Goal: Task Accomplishment & Management: Manage account settings

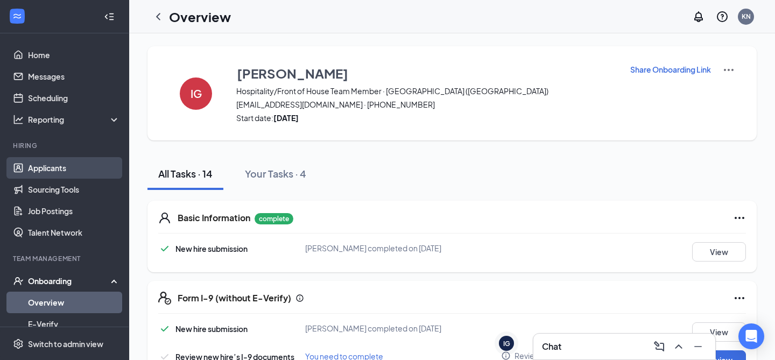
click at [52, 174] on link "Applicants" at bounding box center [74, 168] width 92 height 22
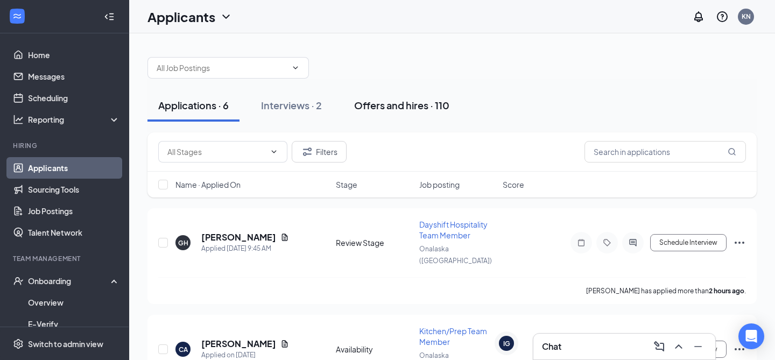
click at [379, 103] on div "Offers and hires · 110" at bounding box center [401, 104] width 95 height 13
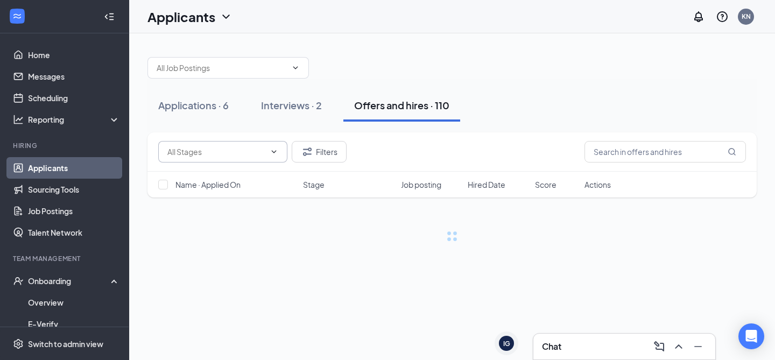
click at [278, 152] on span at bounding box center [222, 152] width 129 height 22
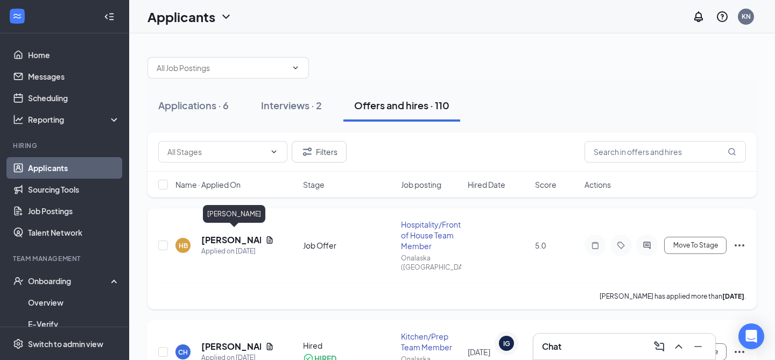
click at [229, 240] on h5 "[PERSON_NAME]" at bounding box center [231, 240] width 60 height 12
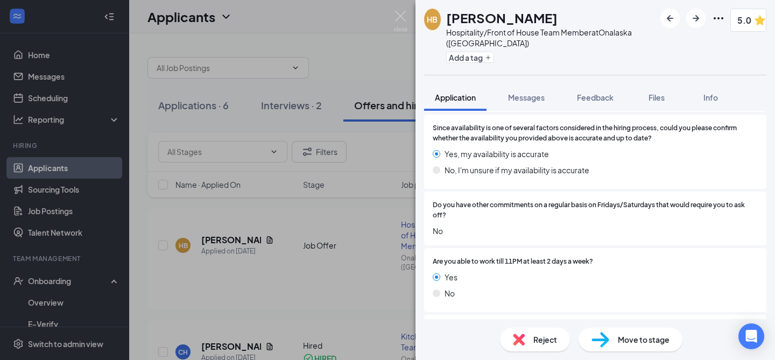
scroll to position [1842, 0]
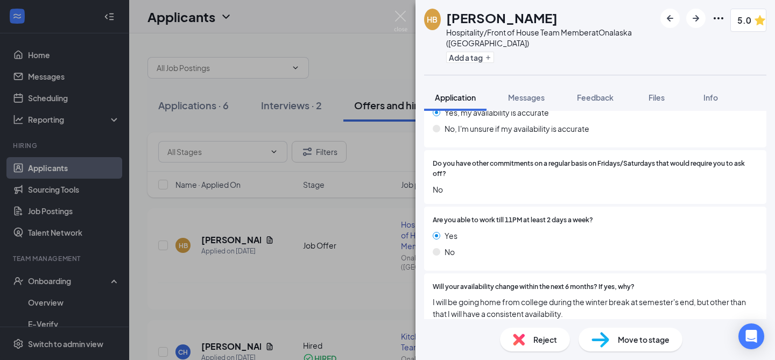
click at [450, 336] on div "Job Offer" at bounding box center [457, 341] width 33 height 11
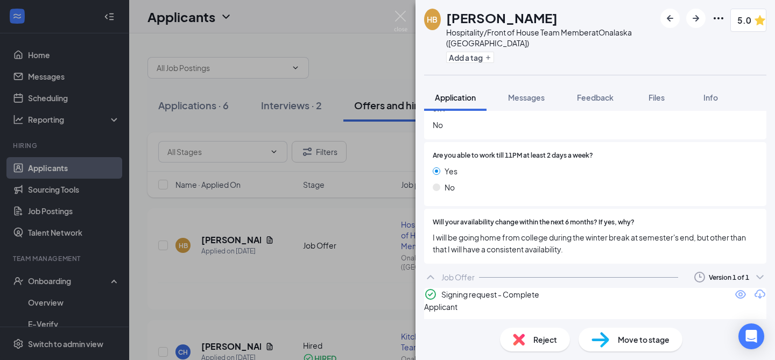
scroll to position [1907, 0]
click at [532, 105] on button "Messages" at bounding box center [526, 97] width 58 height 27
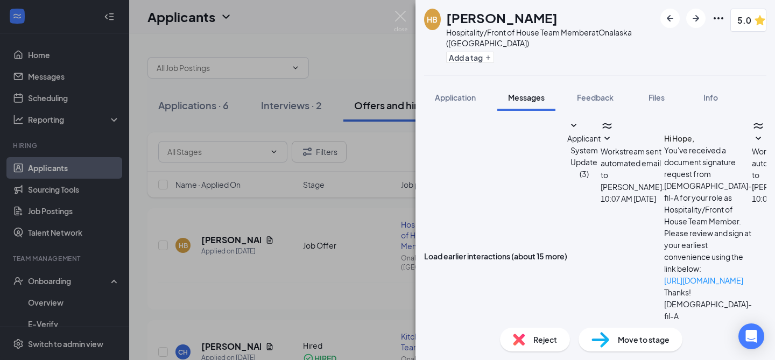
scroll to position [117, 0]
click at [567, 145] on button "Applicant System Update (3)" at bounding box center [583, 149] width 33 height 60
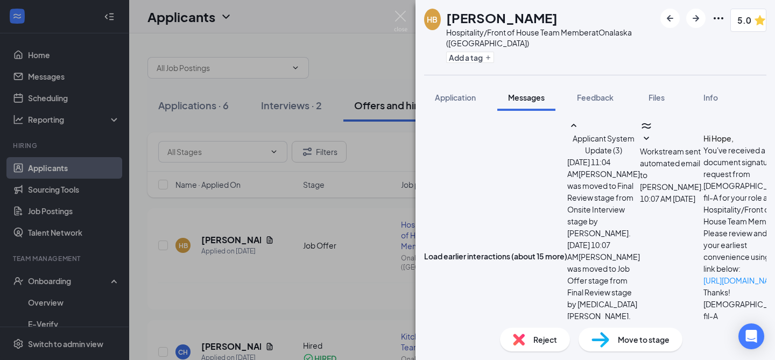
scroll to position [155, 0]
click at [461, 96] on span "Application" at bounding box center [455, 98] width 41 height 10
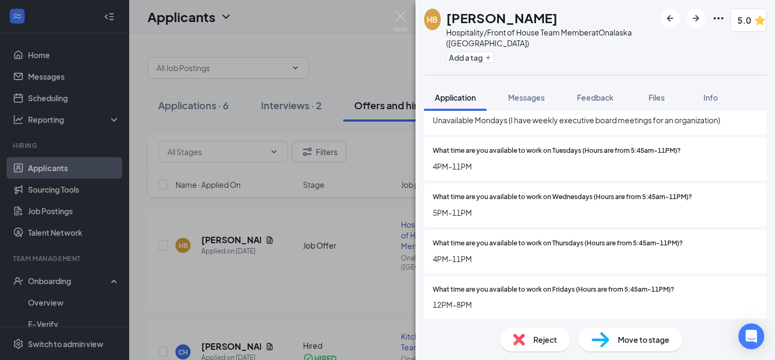
scroll to position [1842, 0]
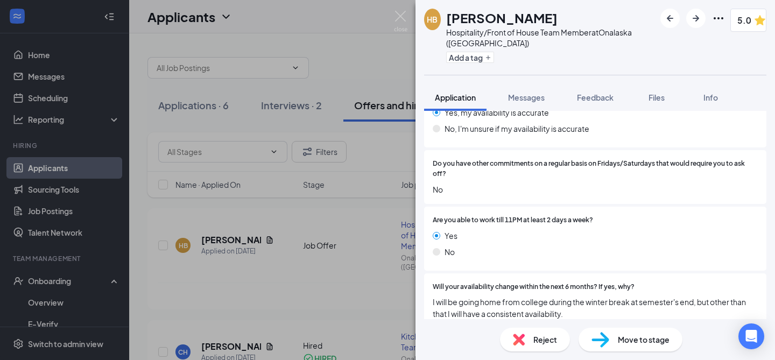
click at [457, 336] on div "Job Offer" at bounding box center [457, 341] width 33 height 11
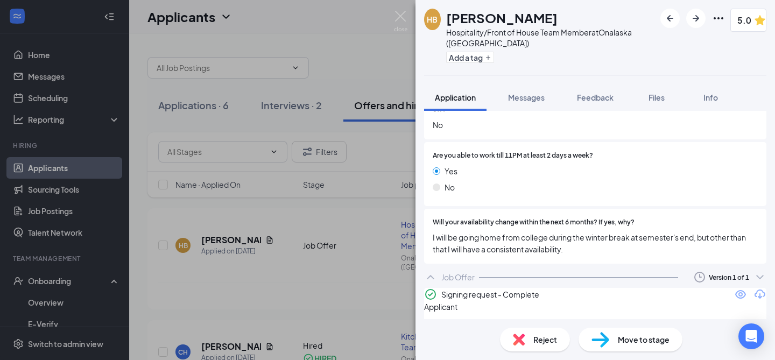
scroll to position [1907, 0]
click at [734, 287] on icon "Eye" at bounding box center [740, 293] width 13 height 13
